Goal: Book appointment/travel/reservation

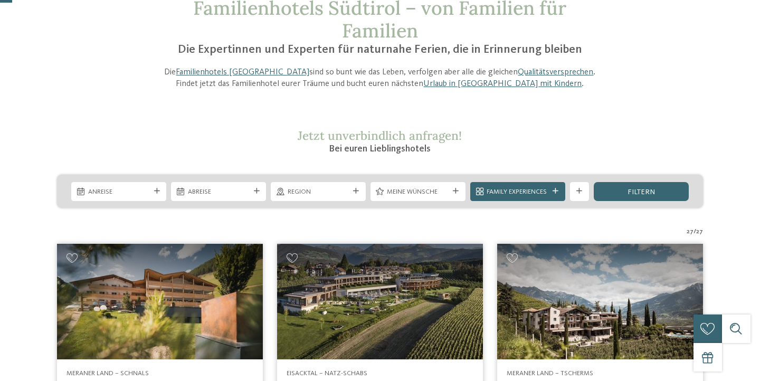
scroll to position [23, 0]
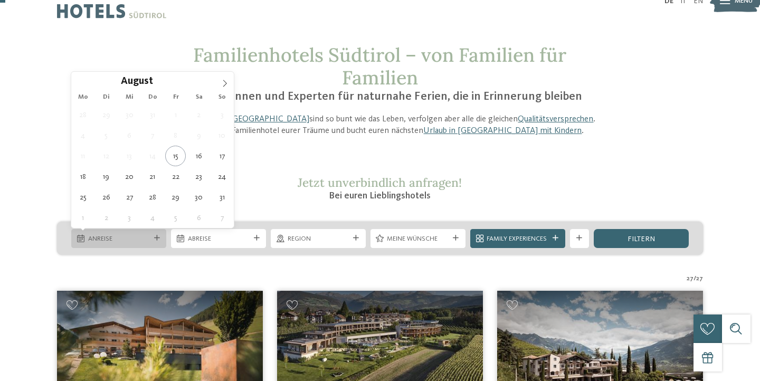
click at [149, 236] on span "Anreise" at bounding box center [119, 238] width 62 height 9
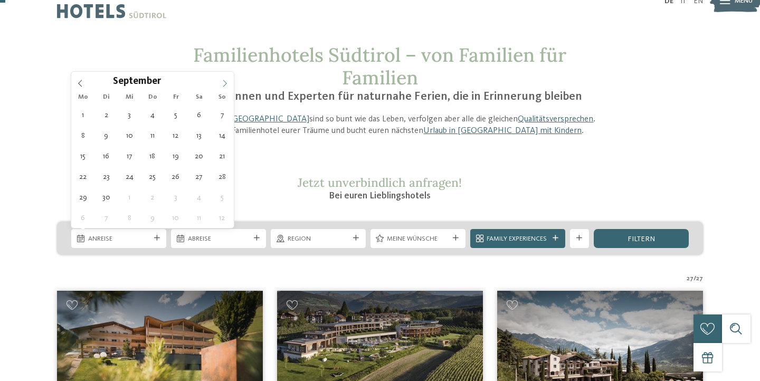
click at [227, 85] on icon at bounding box center [224, 83] width 7 height 7
type div "16.09.2025"
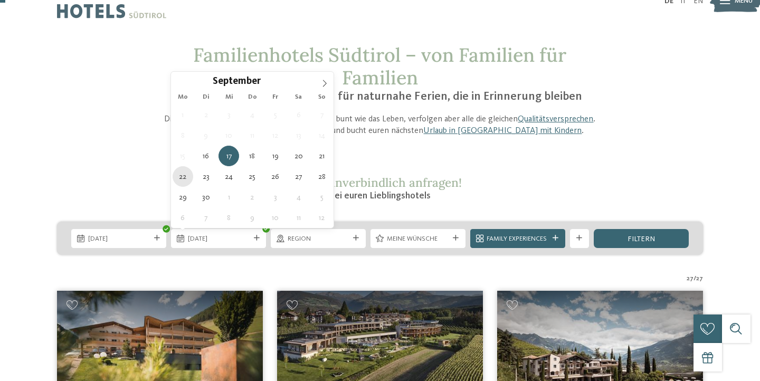
type div "22.09.2025"
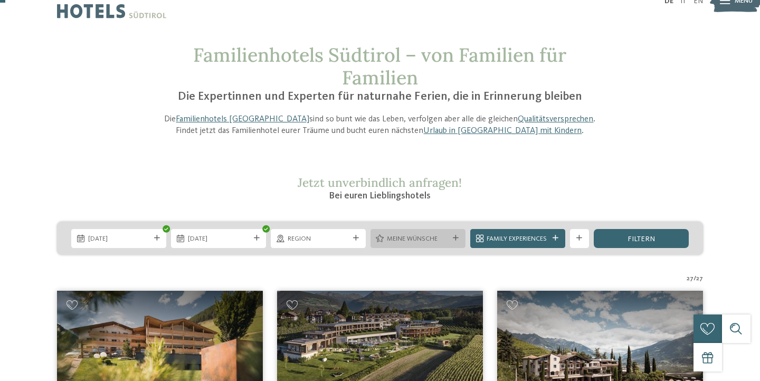
click at [426, 243] on span "Meine Wünsche" at bounding box center [418, 238] width 62 height 9
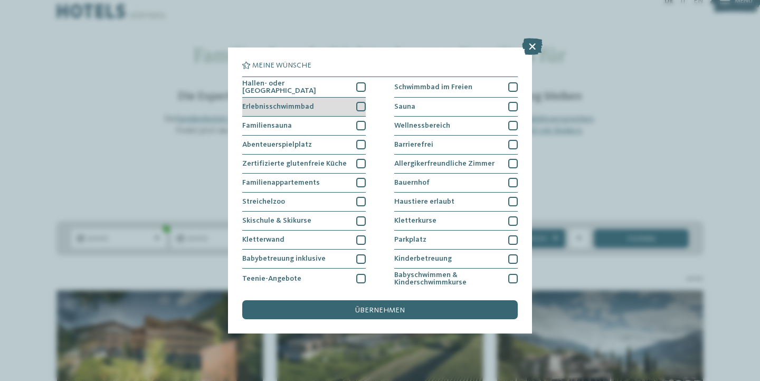
click at [361, 102] on div at bounding box center [360, 106] width 9 height 9
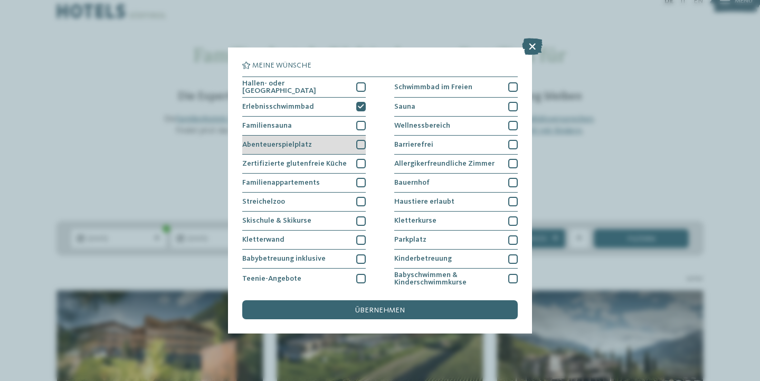
click at [358, 143] on div at bounding box center [360, 144] width 9 height 9
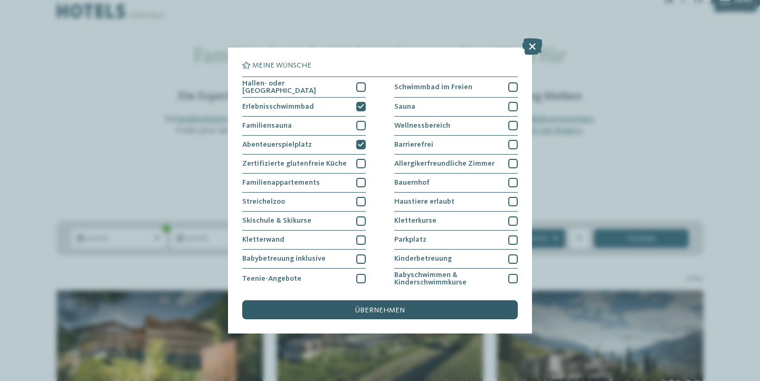
click at [411, 306] on div "übernehmen" at bounding box center [379, 309] width 275 height 19
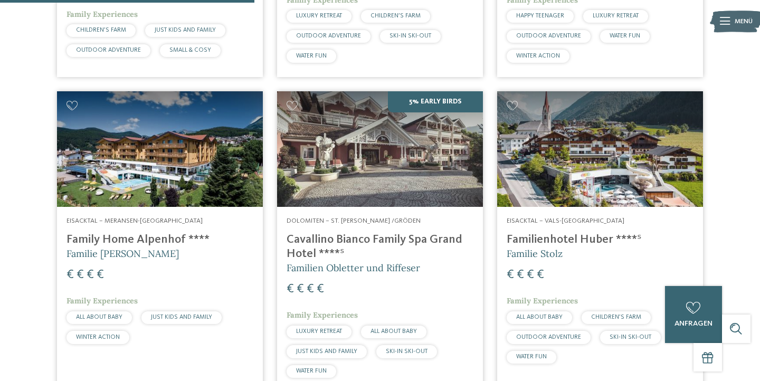
scroll to position [581, 0]
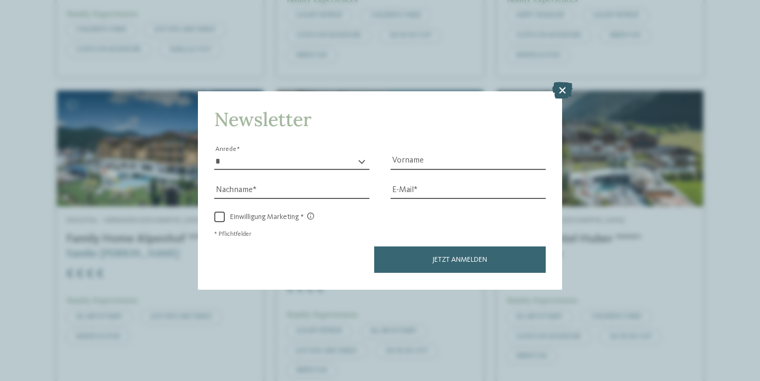
click at [567, 94] on icon at bounding box center [562, 90] width 21 height 17
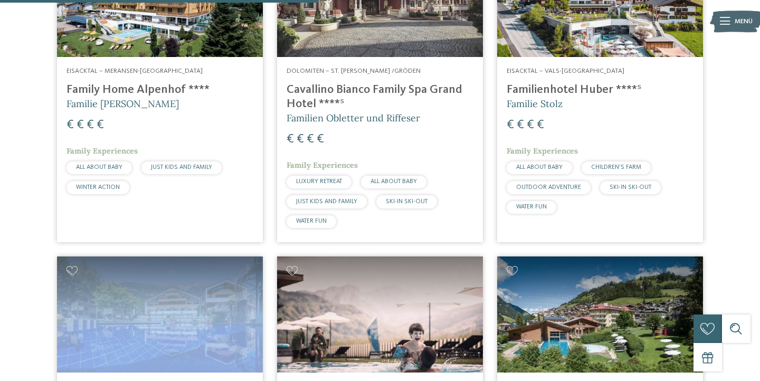
scroll to position [731, 0]
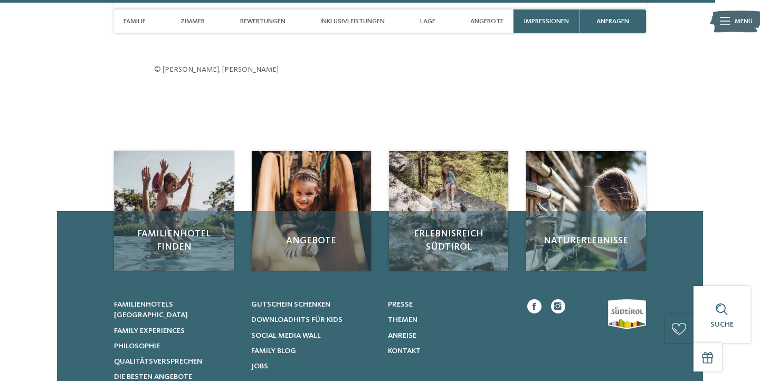
scroll to position [3067, 0]
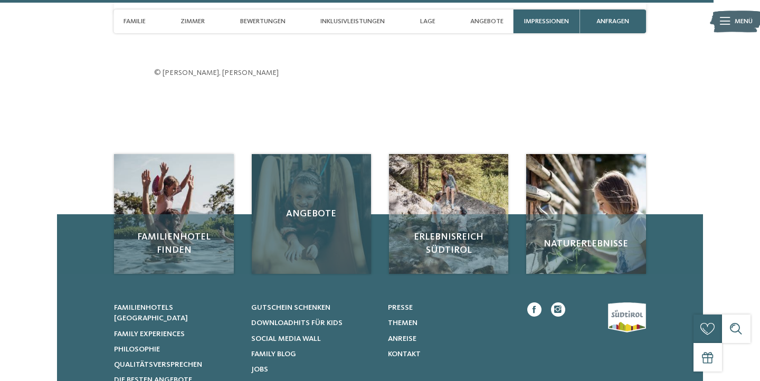
click at [309, 215] on div "Angebote" at bounding box center [312, 214] width 120 height 120
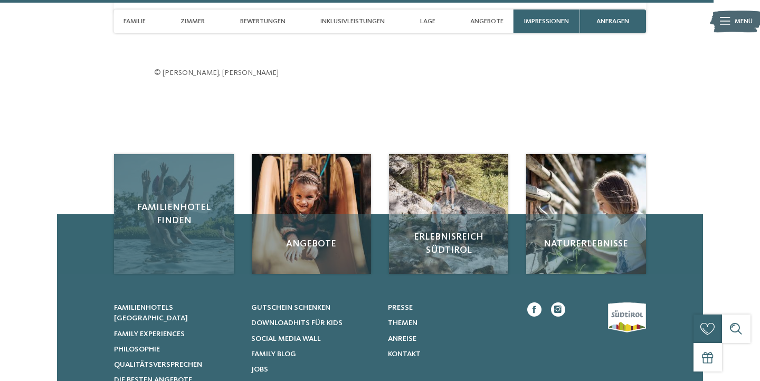
click at [193, 169] on div "Familienhotel finden" at bounding box center [174, 214] width 120 height 120
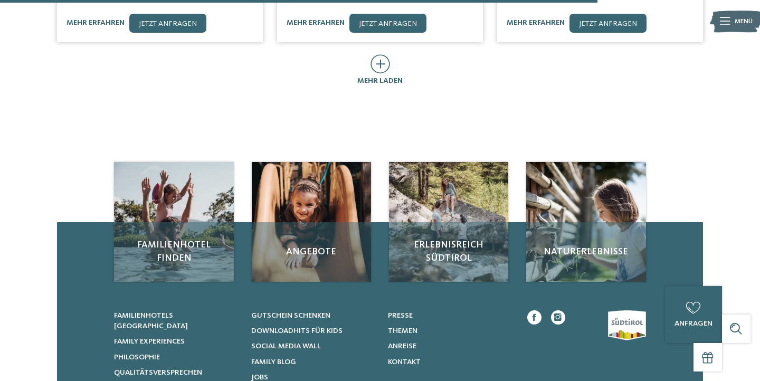
scroll to position [720, 0]
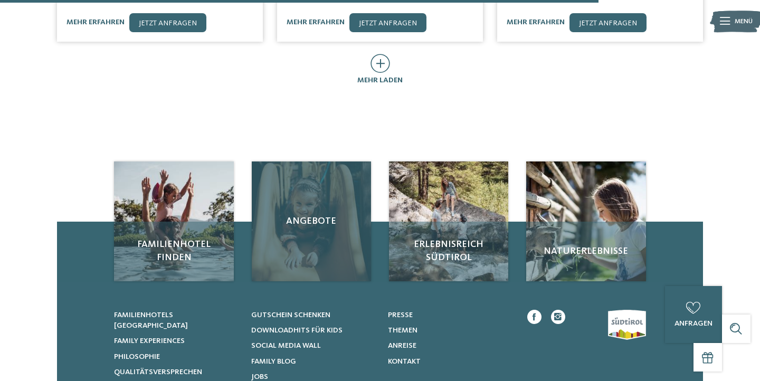
click at [326, 233] on div "Angebote" at bounding box center [312, 221] width 120 height 120
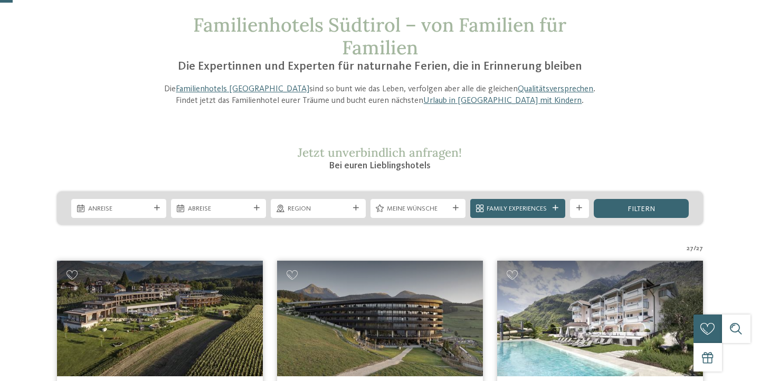
scroll to position [55, 0]
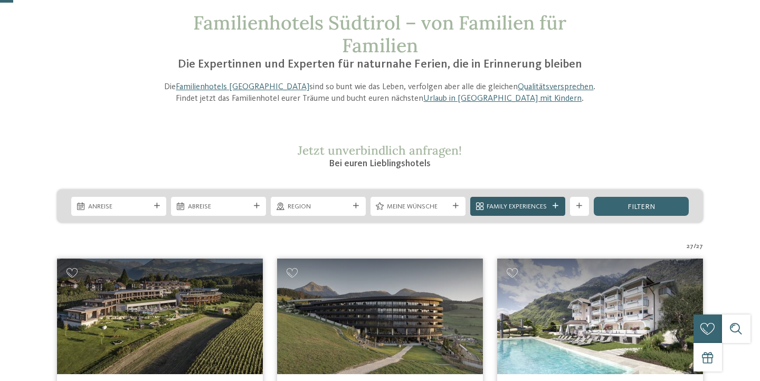
click at [557, 204] on icon at bounding box center [555, 206] width 6 height 6
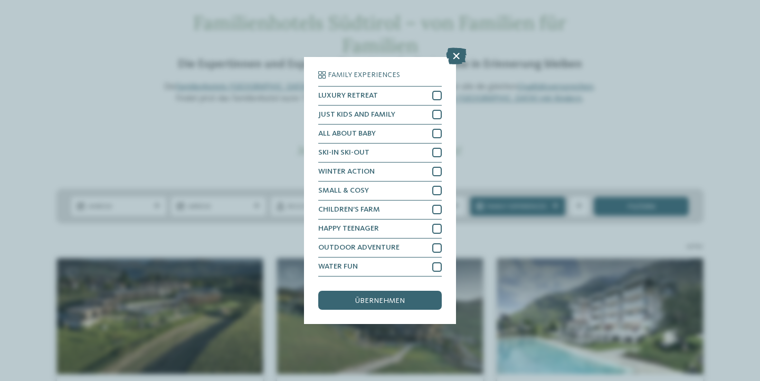
click at [562, 142] on div "Family Experiences LUXURY RETREAT JUST KIDS AND FAMILY" at bounding box center [380, 190] width 760 height 381
